Goal: Task Accomplishment & Management: Manage account settings

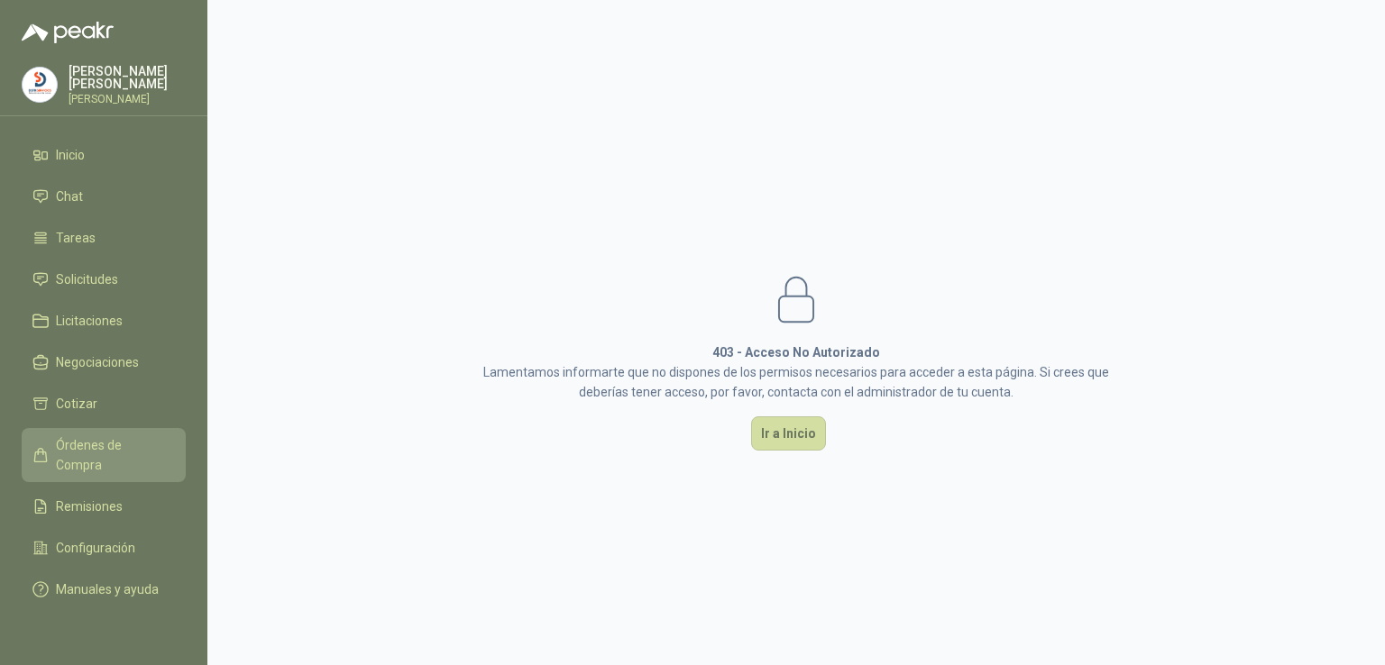
click at [101, 435] on span "Órdenes de Compra" at bounding box center [112, 455] width 113 height 40
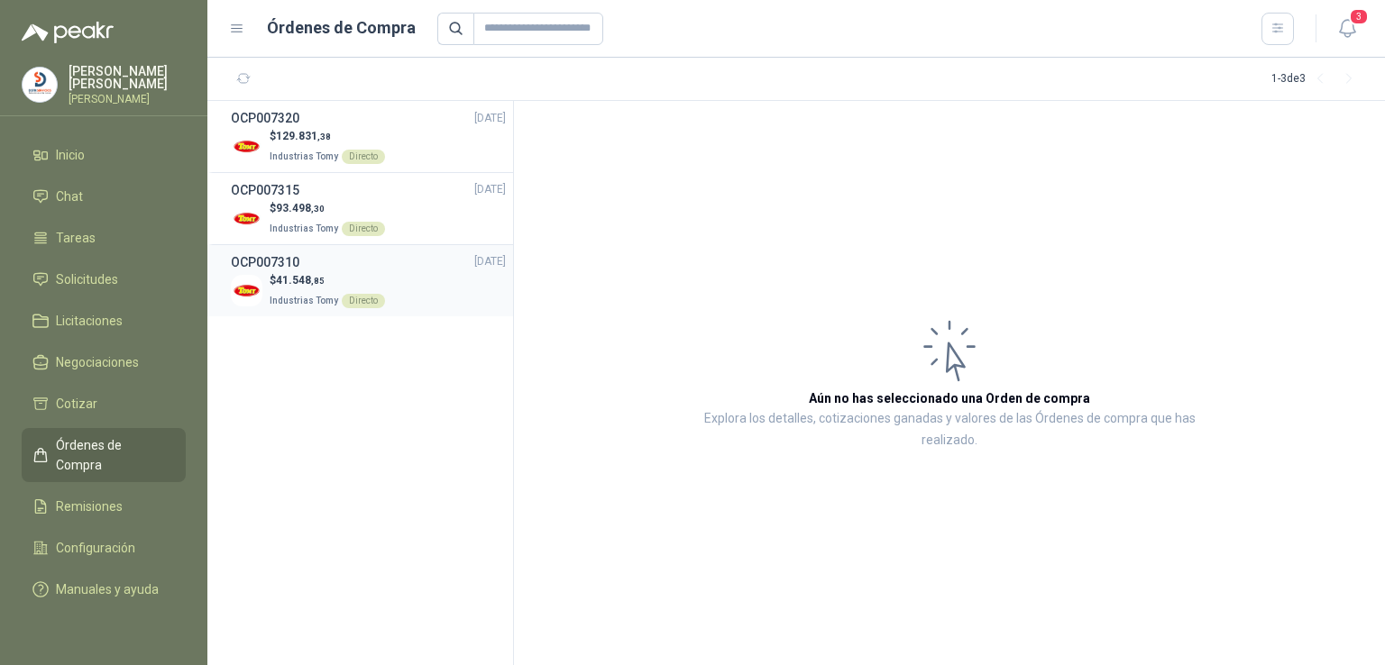
click at [360, 281] on p "$ 41.548 ,85" at bounding box center [327, 280] width 115 height 17
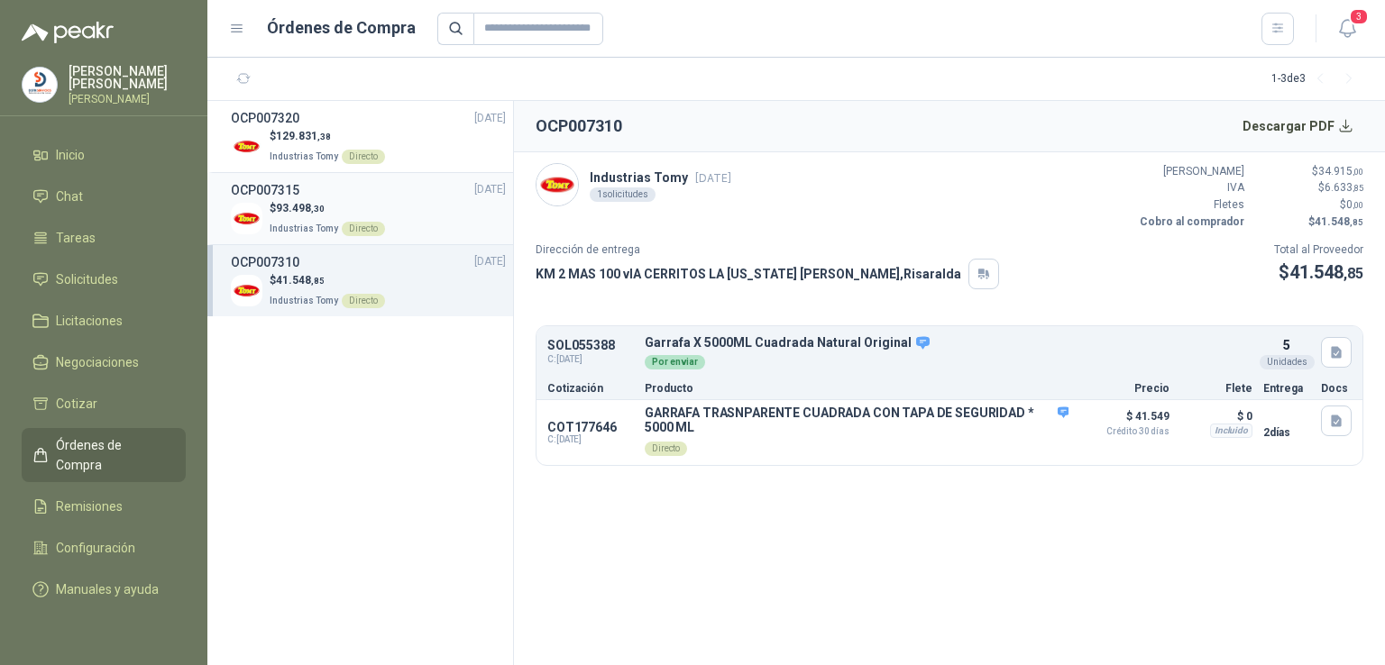
click at [368, 193] on div "OCP007315 [DATE]" at bounding box center [368, 190] width 275 height 20
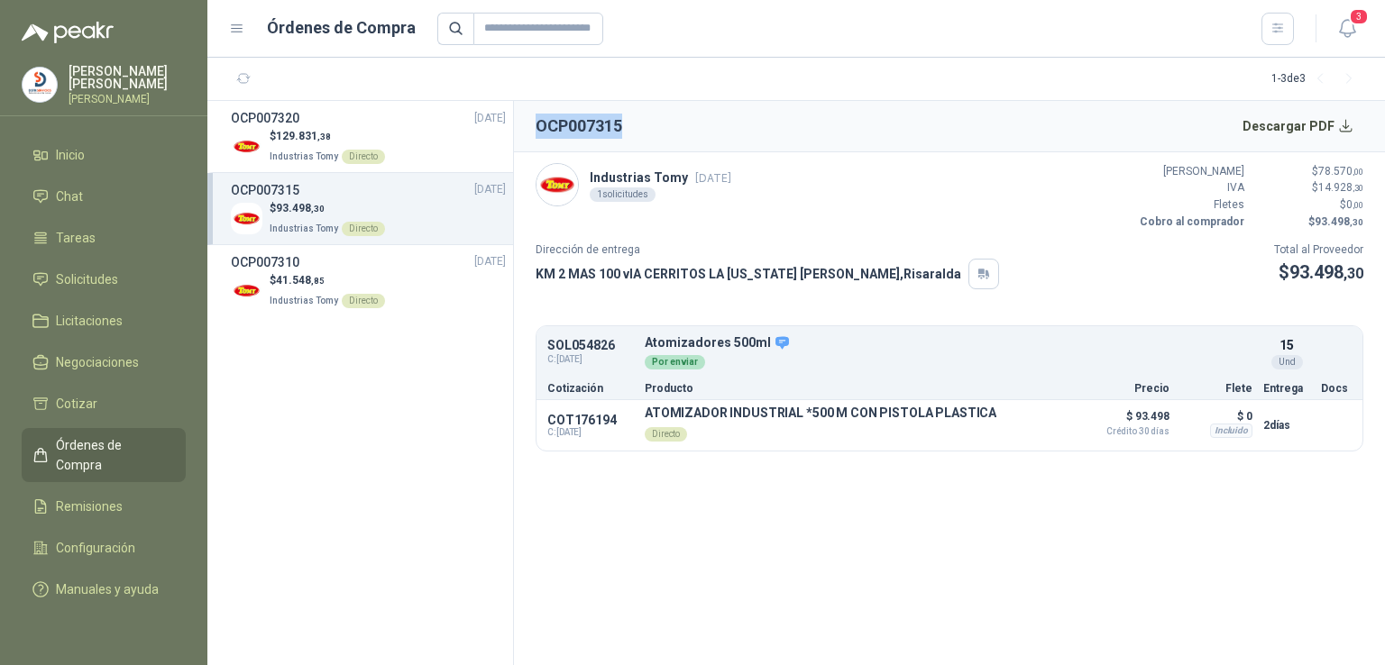
drag, startPoint x: 627, startPoint y: 120, endPoint x: 519, endPoint y: 128, distance: 108.5
click at [519, 128] on header "OCP007315 Descargar PDF" at bounding box center [949, 126] width 871 height 51
copy h2 "OCP007315"
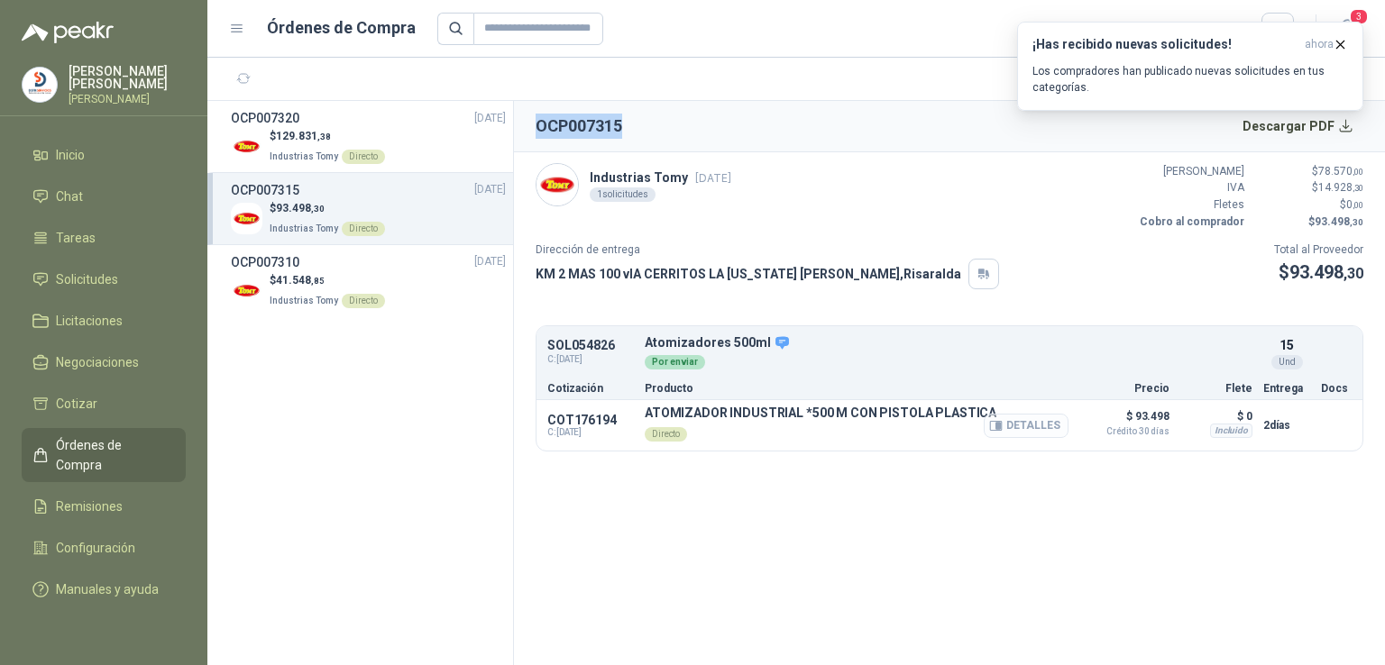
click at [1042, 427] on button "Detalles" at bounding box center [1026, 426] width 85 height 24
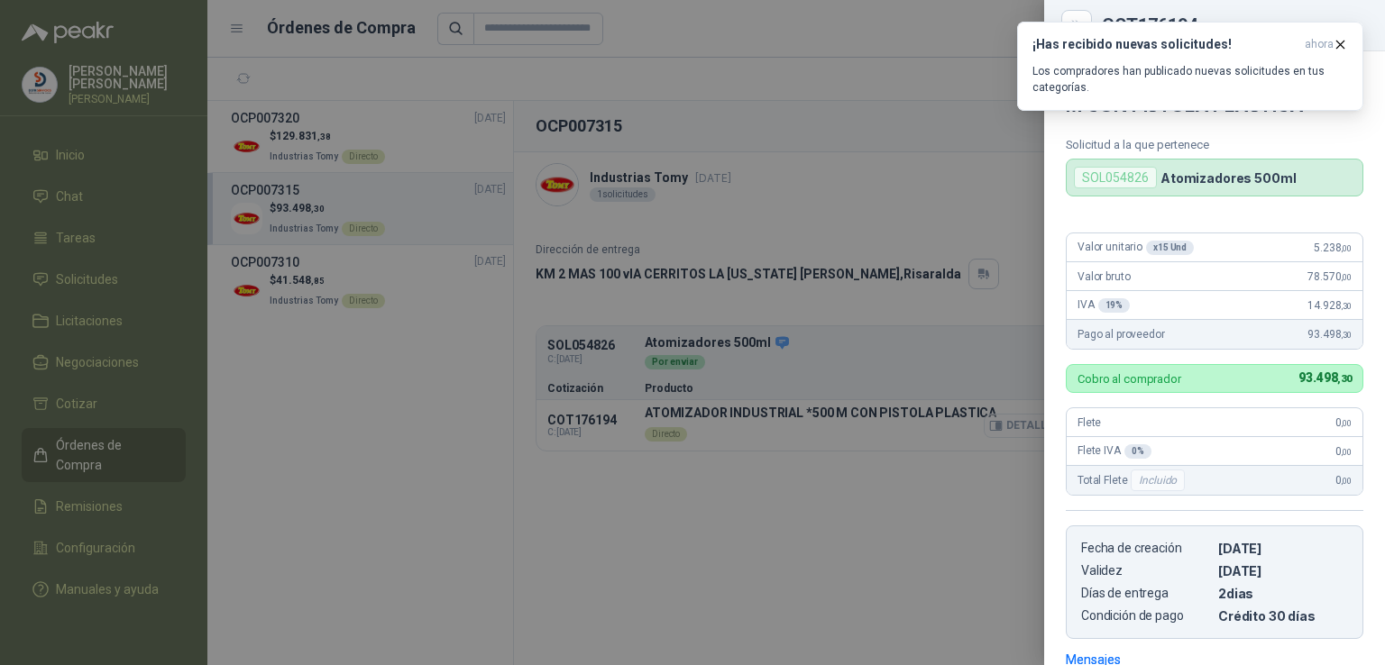
scroll to position [261, 0]
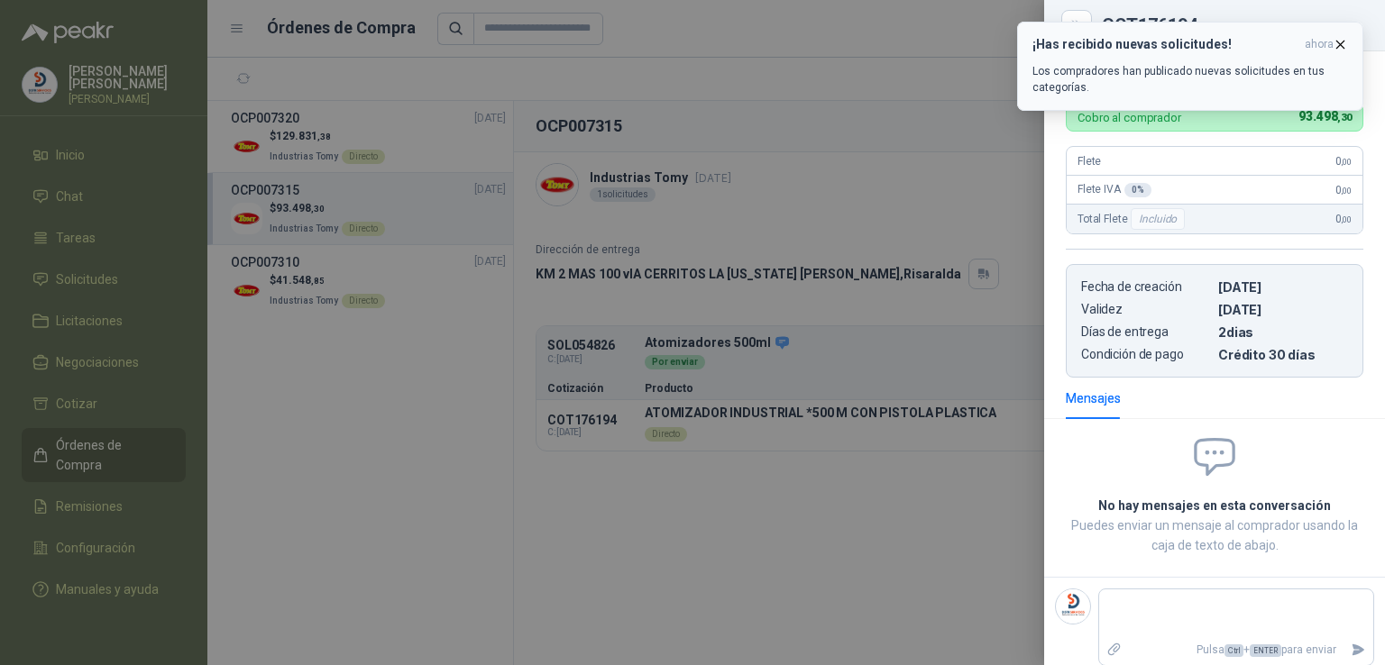
click at [1341, 46] on icon "button" at bounding box center [1339, 44] width 15 height 15
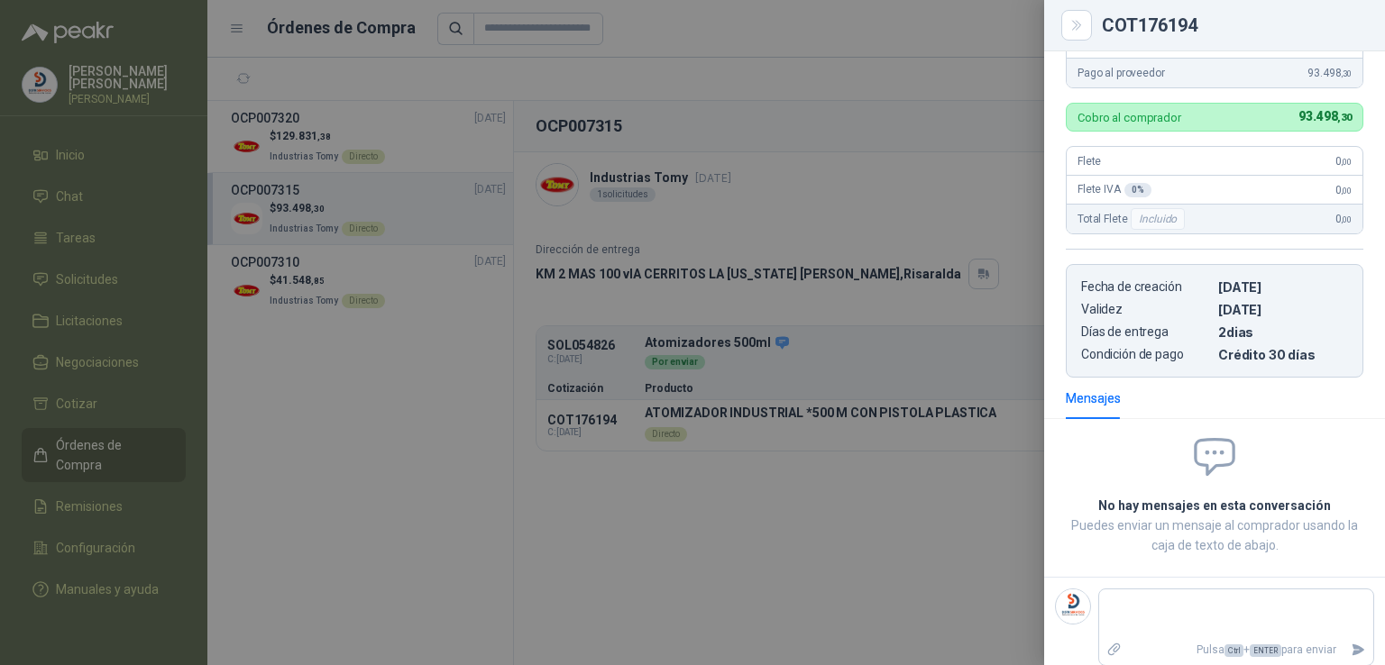
click at [917, 76] on div at bounding box center [692, 332] width 1385 height 665
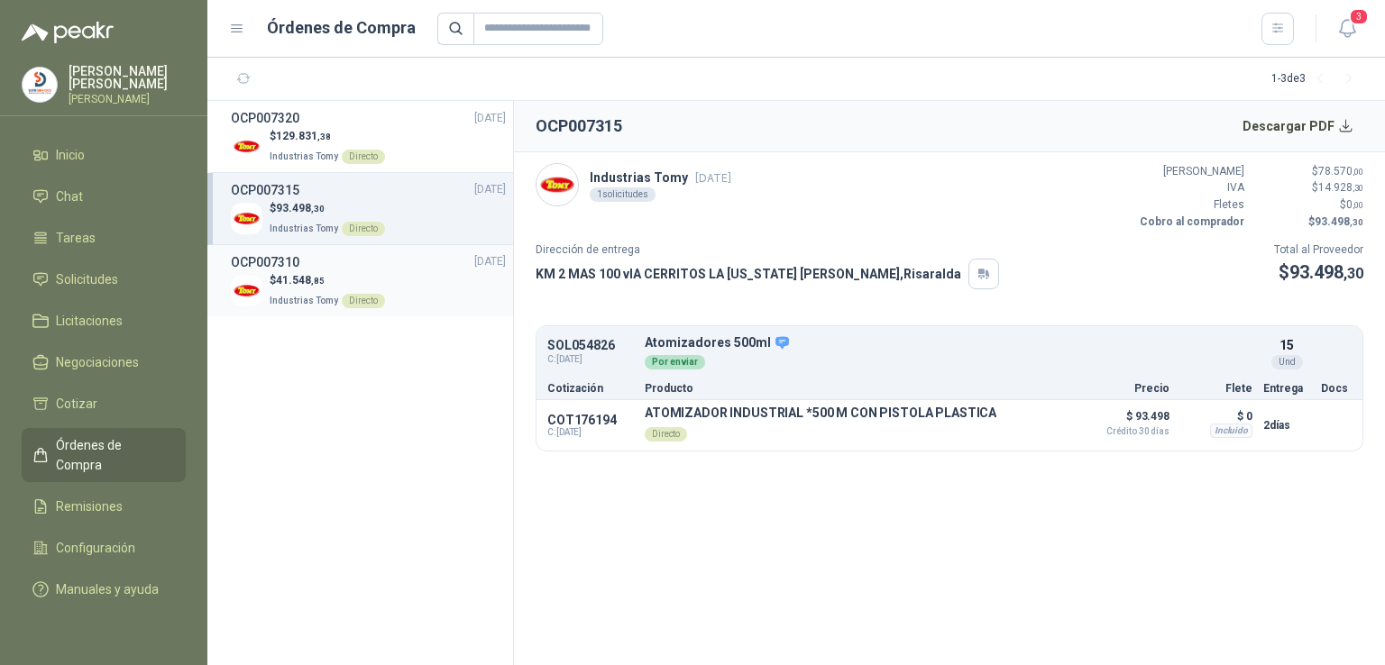
click at [307, 274] on span "41.548 ,85" at bounding box center [300, 280] width 49 height 13
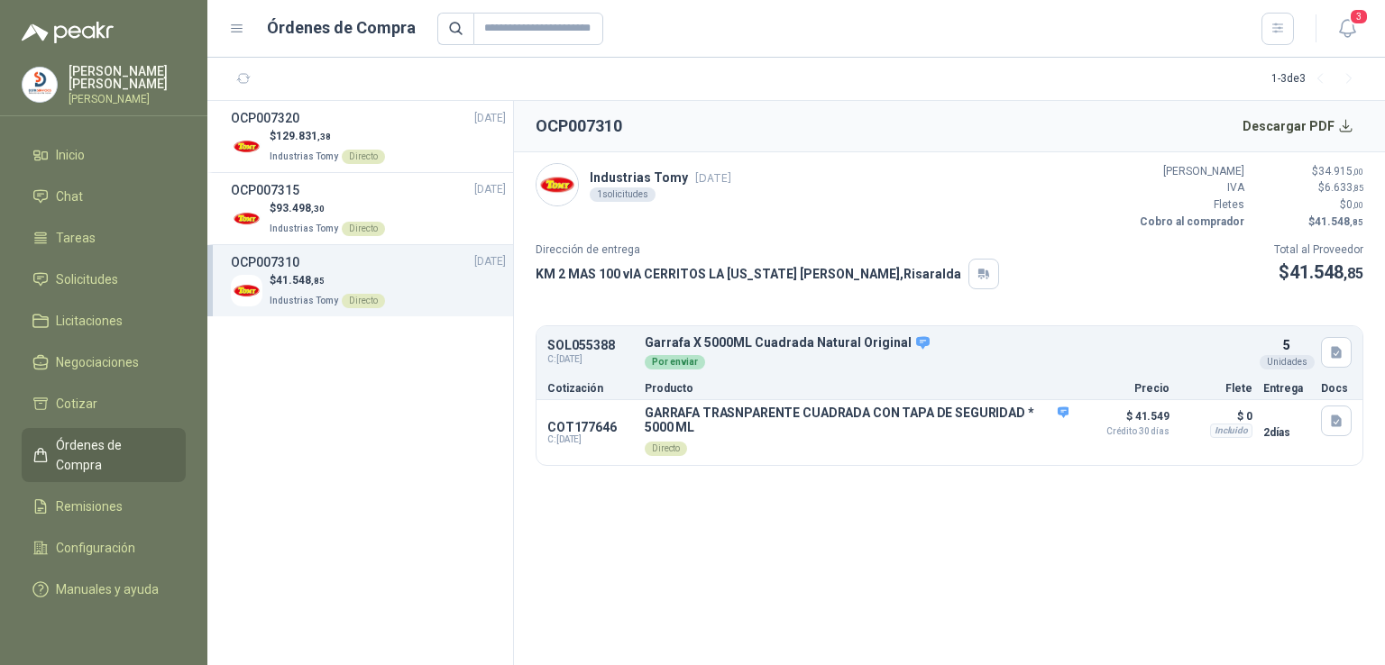
click at [627, 124] on header "OCP007310 Descargar PDF" at bounding box center [949, 126] width 871 height 51
click at [624, 126] on header "OCP007310 Descargar PDF" at bounding box center [949, 126] width 871 height 51
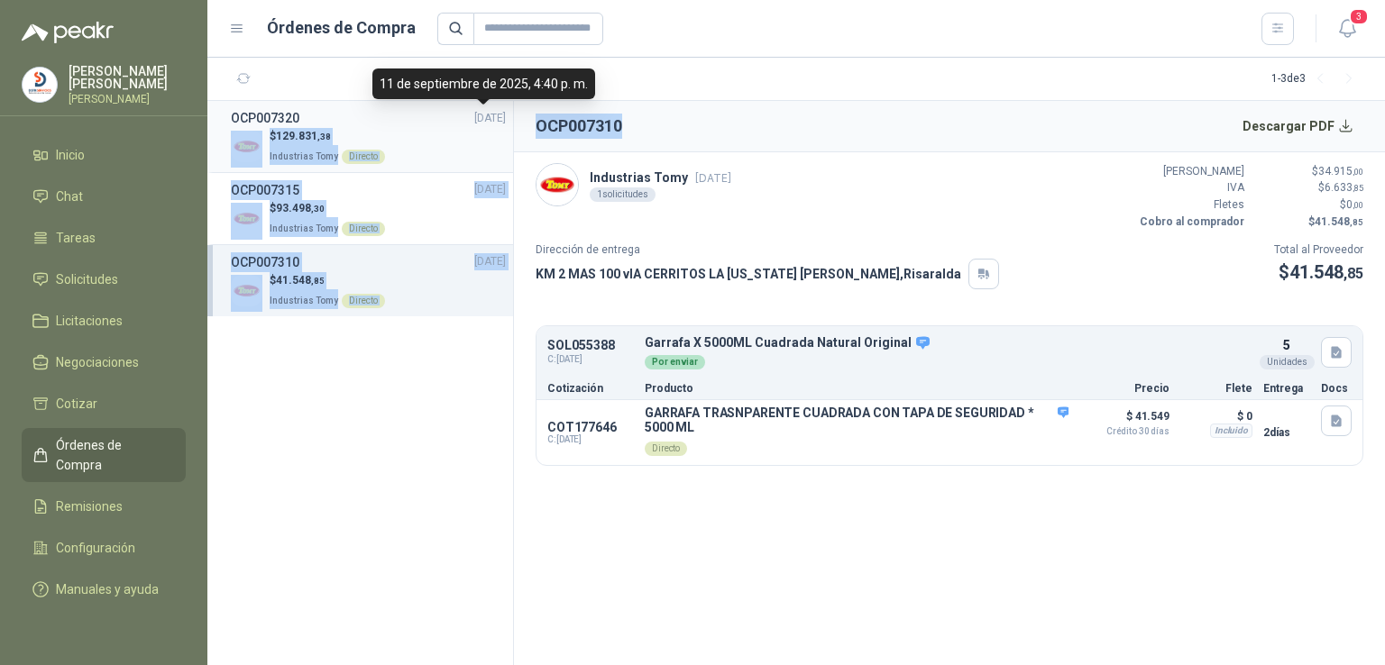
drag, startPoint x: 621, startPoint y: 126, endPoint x: 494, endPoint y: 127, distance: 127.1
click at [494, 127] on div "OCP007320 [DATE] $ 129.831 ,38 Industrias Tomy Directo OCP007315 [DATE] $ 93.49…" at bounding box center [795, 383] width 1177 height 564
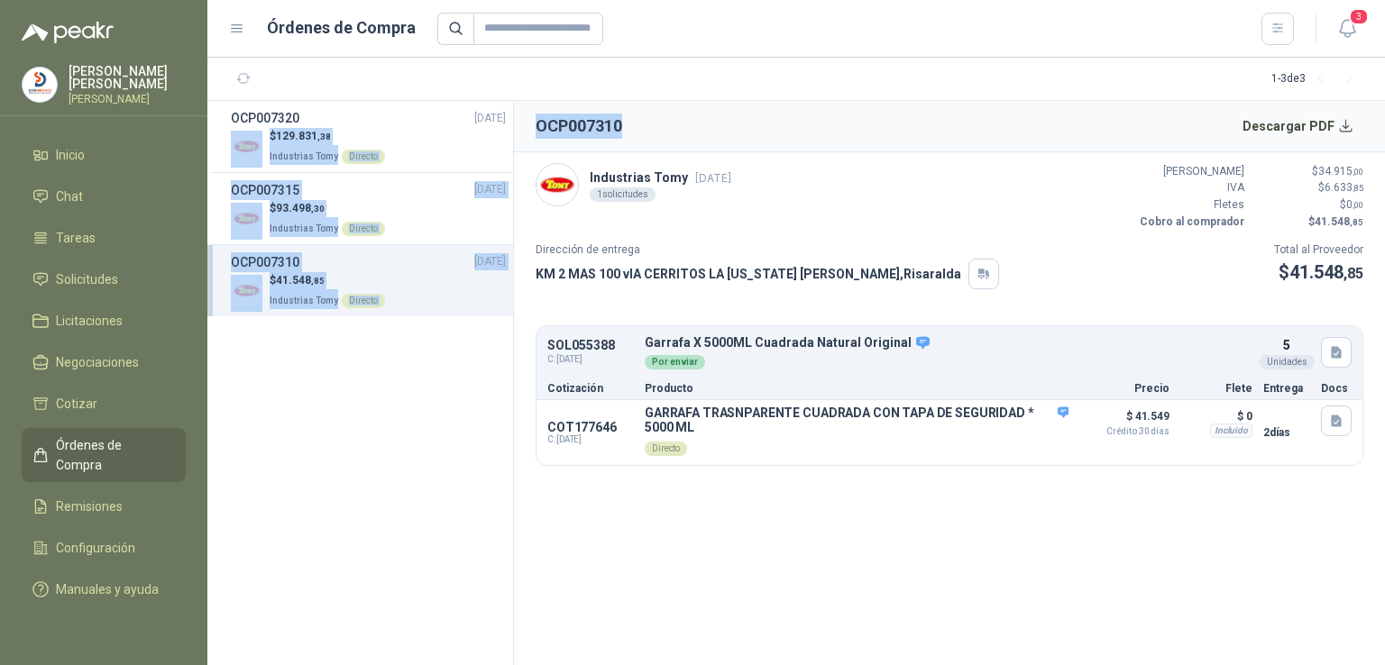
click at [688, 141] on header "OCP007310 Descargar PDF" at bounding box center [949, 126] width 871 height 51
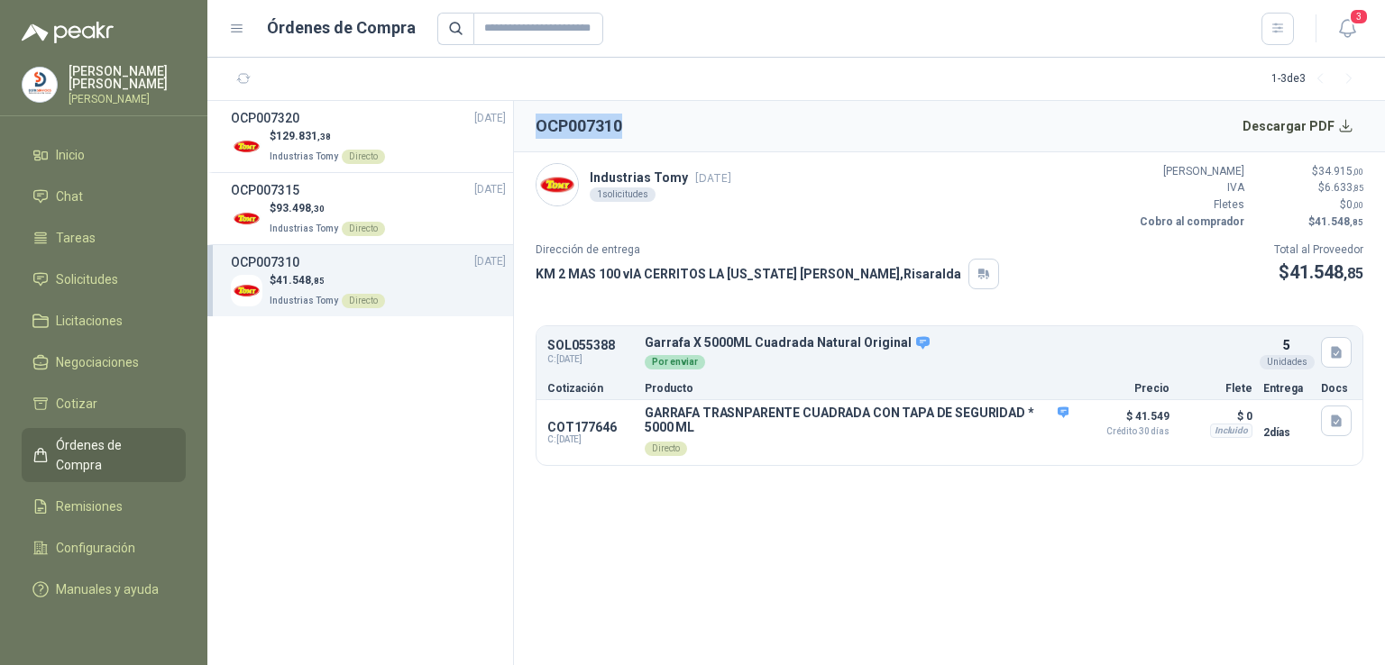
drag, startPoint x: 621, startPoint y: 124, endPoint x: 536, endPoint y: 130, distance: 85.0
click at [536, 130] on h2 "OCP007310" at bounding box center [579, 126] width 87 height 25
copy h2 "OCP007310"
click at [1039, 435] on button "Detalles" at bounding box center [1026, 433] width 85 height 24
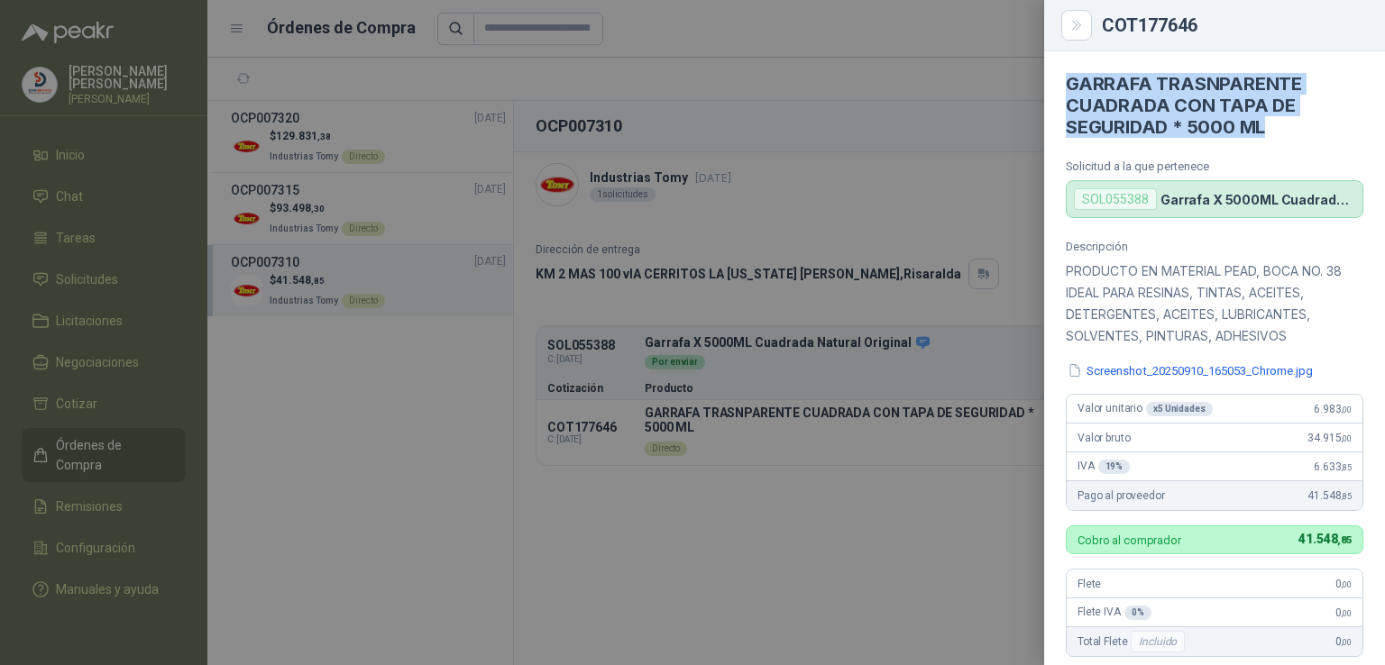
drag, startPoint x: 1069, startPoint y: 83, endPoint x: 1283, endPoint y: 142, distance: 221.8
click at [1283, 142] on article "GARRAFA TRASNPARENTE CUADRADA CON TAPA DE SEGURIDAD * 5000 ML Solicitud a la qu…" at bounding box center [1214, 134] width 341 height 167
copy h4 "GARRAFA TRASNPARENTE CUADRADA CON TAPA DE SEGURIDAD * 5000 ML"
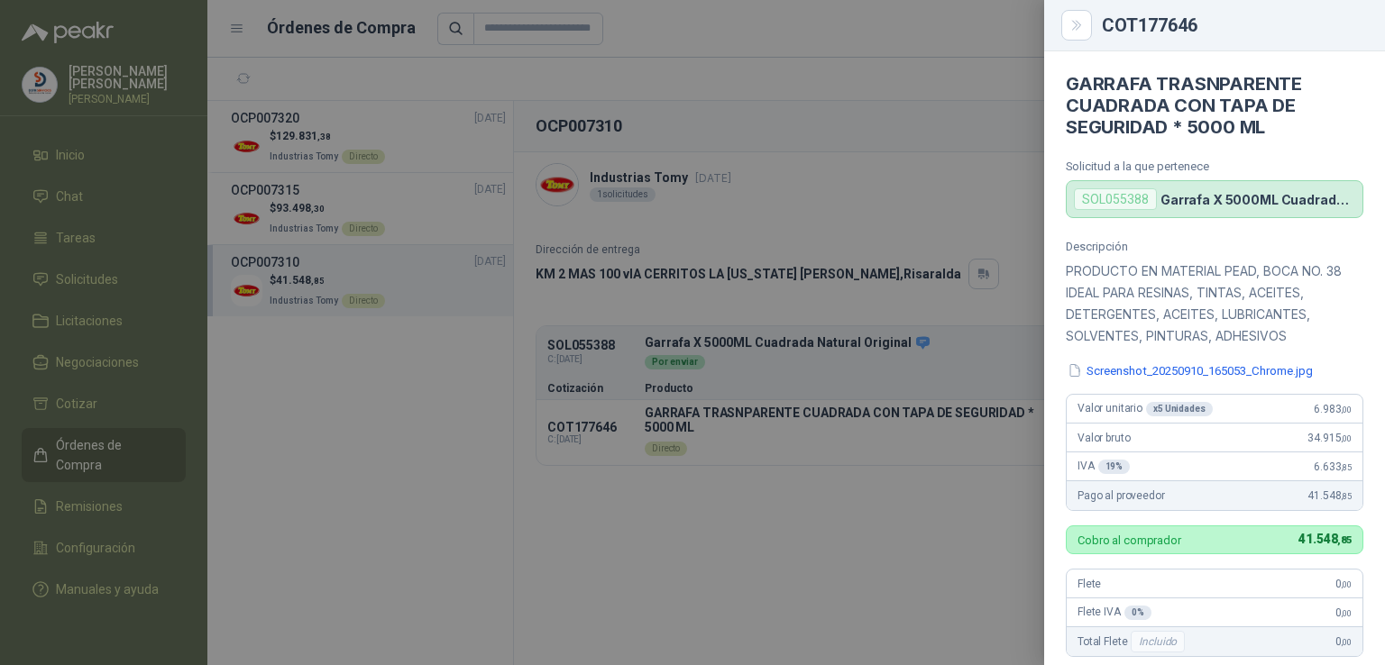
click at [321, 602] on div at bounding box center [692, 332] width 1385 height 665
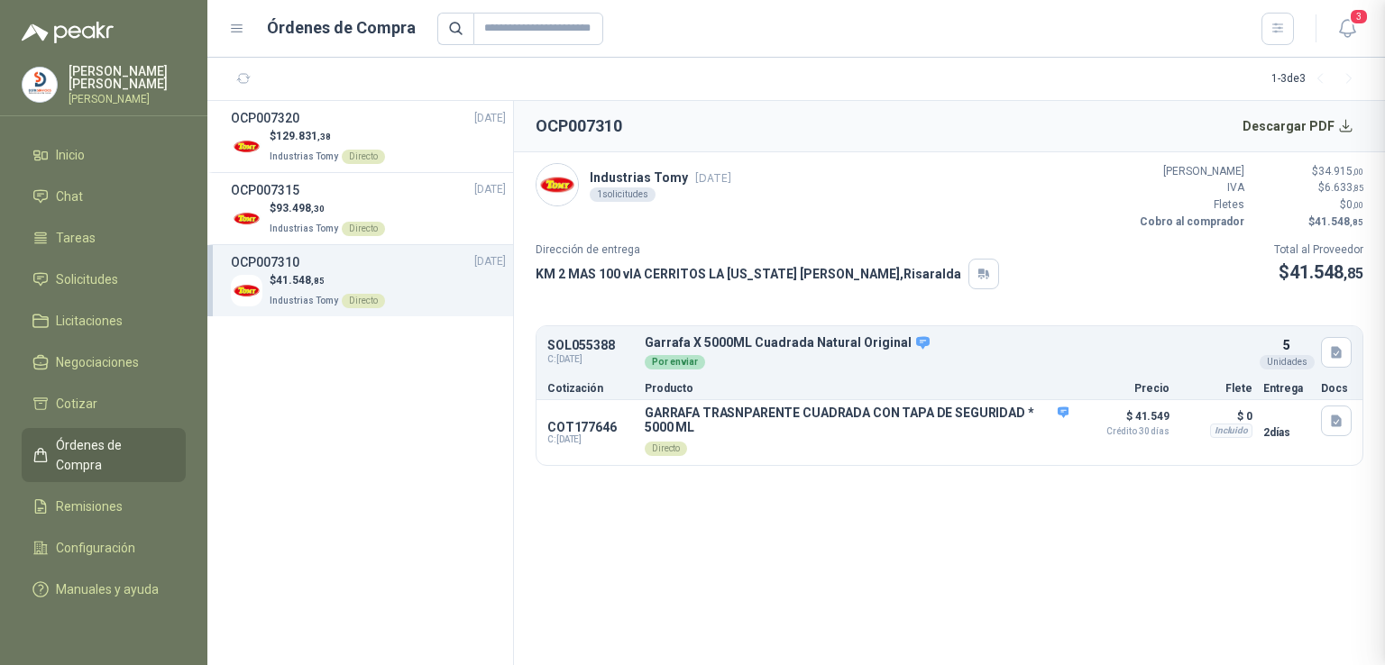
scroll to position [371, 0]
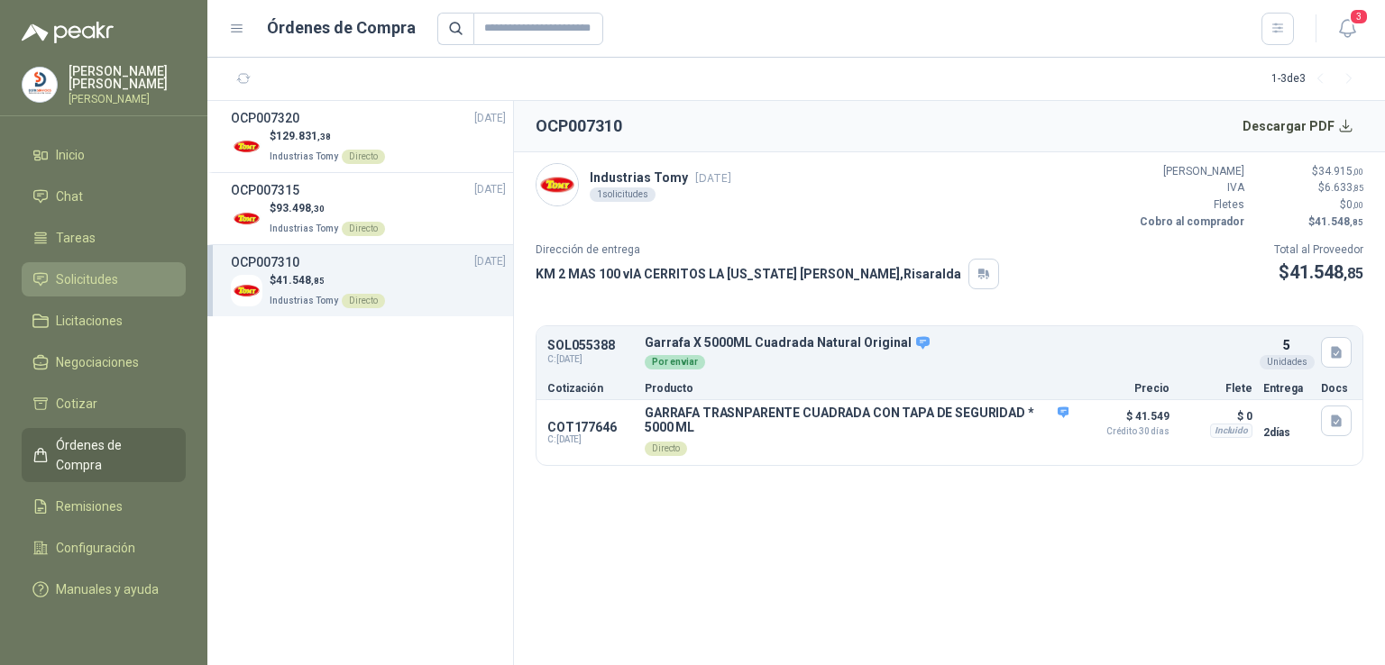
click at [133, 275] on li "Solicitudes" at bounding box center [103, 280] width 142 height 20
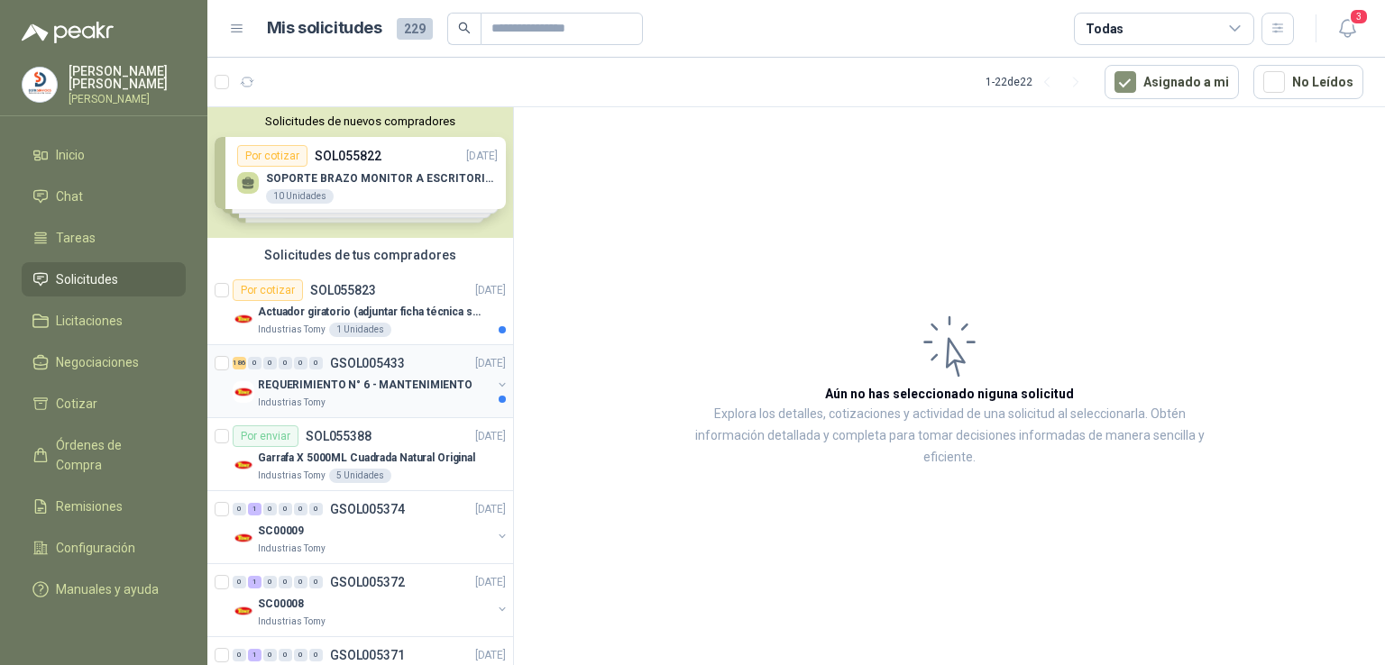
click at [314, 381] on p "REQUERIMIENTO N° 6 - MANTENIMIENTO" at bounding box center [365, 385] width 215 height 17
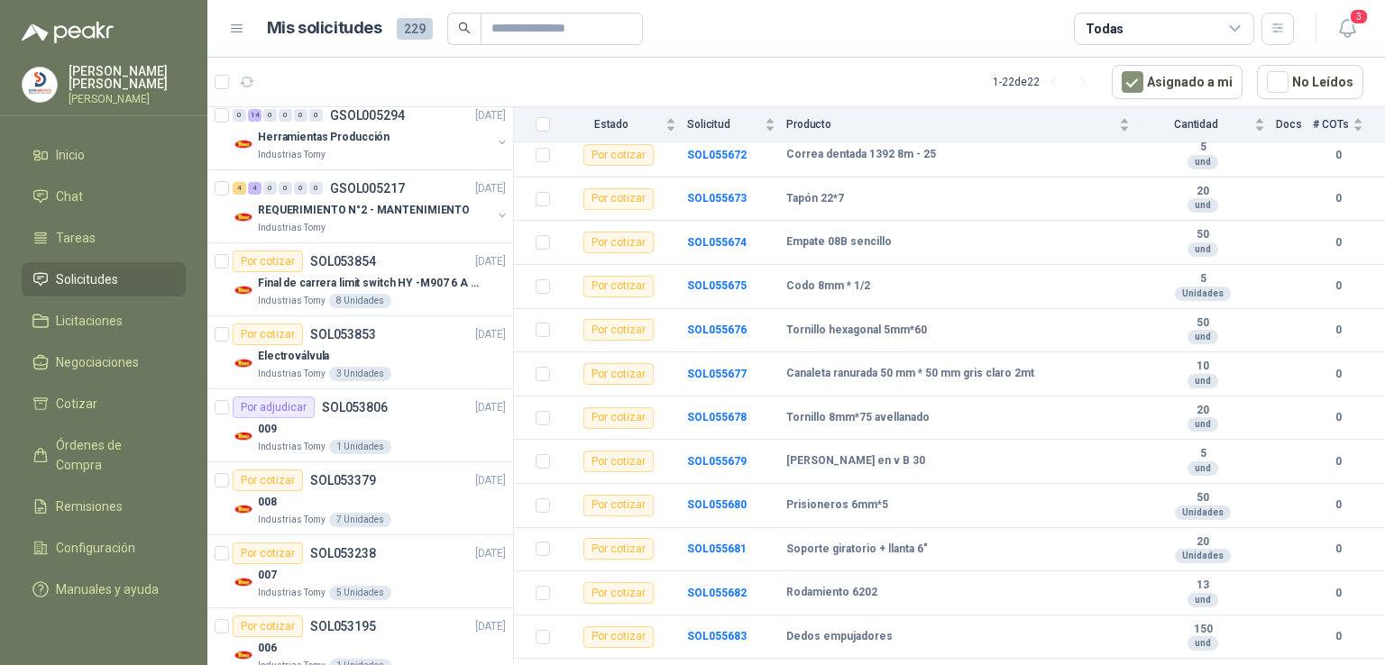
scroll to position [796, 0]
